Goal: Task Accomplishment & Management: Manage account settings

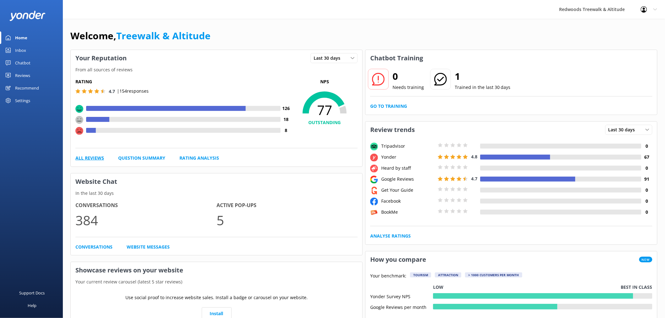
click at [92, 159] on link "All Reviews" at bounding box center [89, 158] width 29 height 7
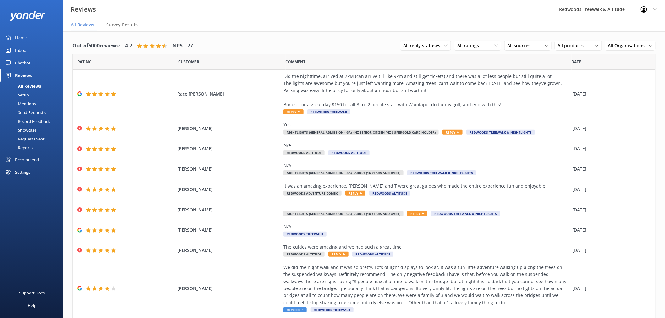
click at [33, 51] on link "Inbox" at bounding box center [31, 50] width 63 height 13
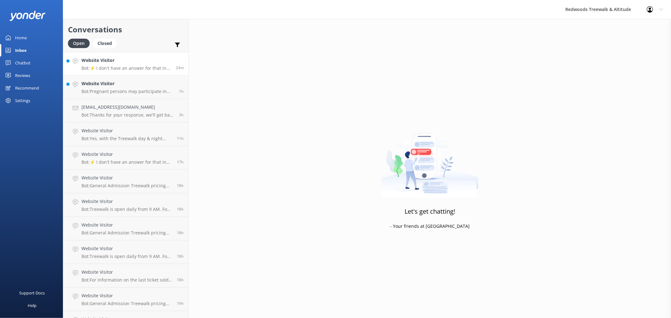
click at [108, 67] on p "Bot: ⚡ I don't have an answer for that in my knowledge base. Please try and rep…" at bounding box center [126, 68] width 90 height 6
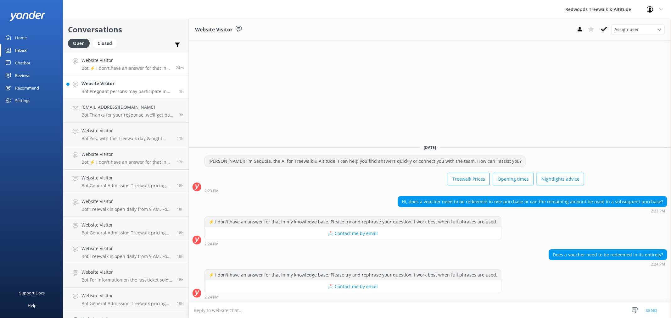
click at [118, 92] on p "Bot: Pregnant persons may participate in the Treewalk. As long as you can walk …" at bounding box center [127, 92] width 93 height 6
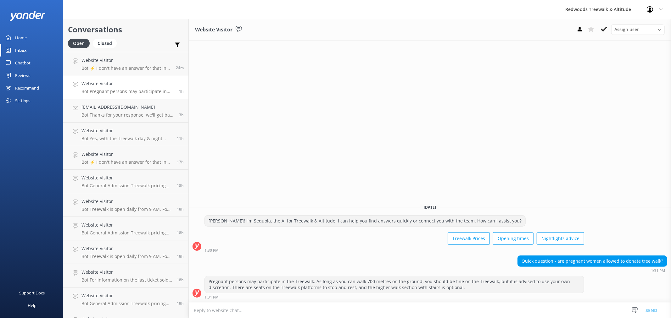
click at [25, 32] on div "Home" at bounding box center [21, 37] width 12 height 13
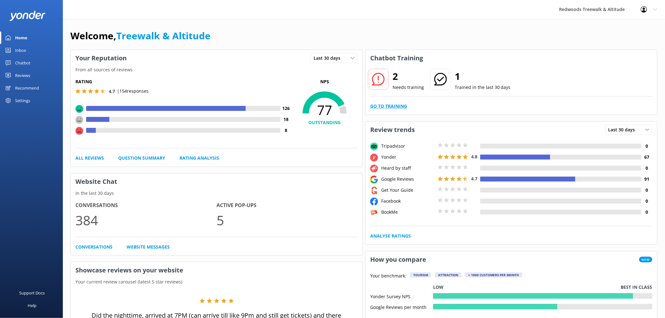
click at [385, 106] on link "Go to Training" at bounding box center [388, 106] width 37 height 7
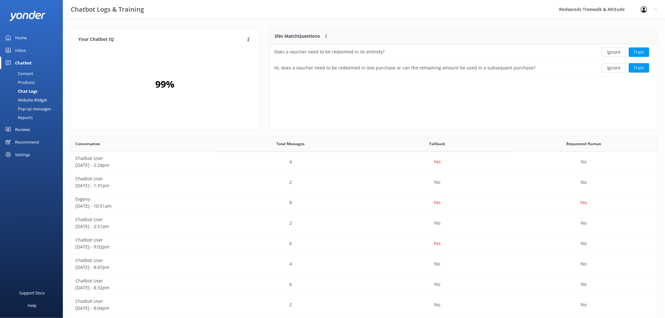
scroll to position [215, 582]
click at [614, 49] on button "Ignore" at bounding box center [615, 51] width 24 height 9
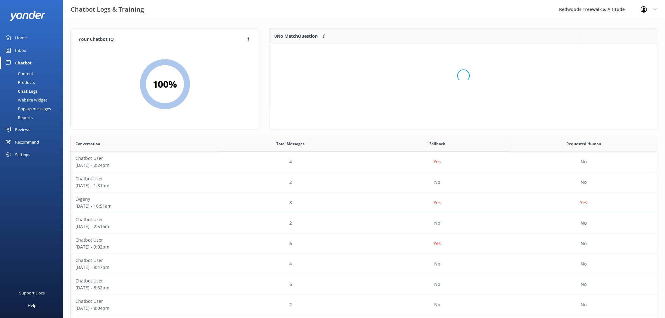
scroll to position [73, 382]
click at [21, 37] on div "Home" at bounding box center [21, 37] width 12 height 13
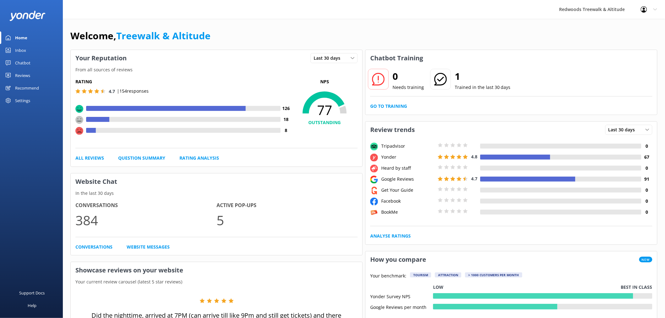
click at [42, 57] on link "Chatbot" at bounding box center [31, 63] width 63 height 13
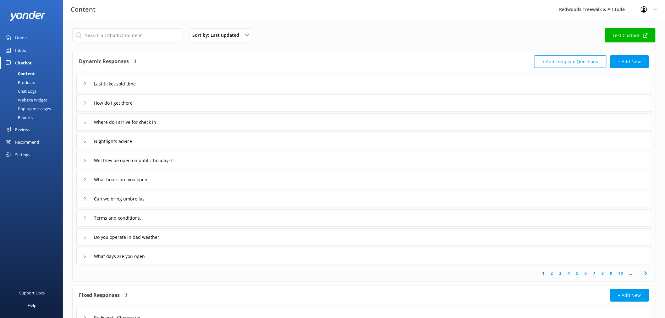
click at [36, 130] on link "Reviews" at bounding box center [31, 129] width 63 height 13
